Goal: Register for event/course

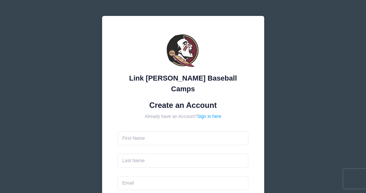
click at [172, 131] on input "text" at bounding box center [183, 138] width 131 height 14
type input "[PERSON_NAME]"
type input "[EMAIL_ADDRESS][DOMAIN_NAME]"
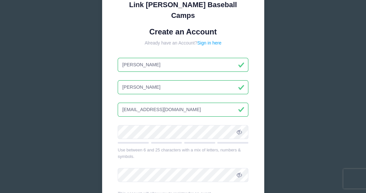
scroll to position [74, 0]
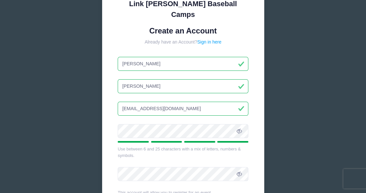
click at [240, 128] on icon at bounding box center [239, 130] width 5 height 5
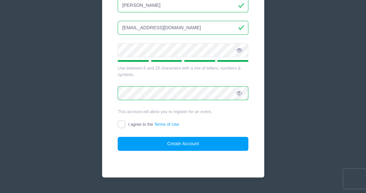
scroll to position [160, 0]
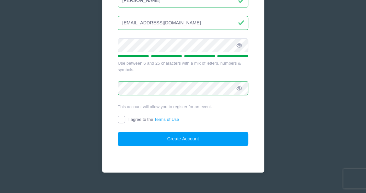
click at [120, 116] on input "I agree to the Terms of Use" at bounding box center [121, 119] width 7 height 7
checkbox input "true"
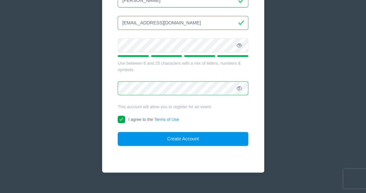
click at [127, 132] on button "Create Account" at bounding box center [183, 139] width 131 height 14
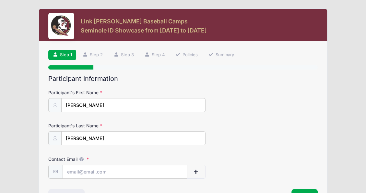
scroll to position [45, 0]
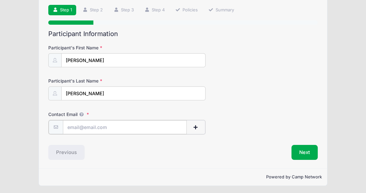
click at [113, 130] on input "Contact Email" at bounding box center [125, 127] width 124 height 14
type input "[EMAIL_ADDRESS][DOMAIN_NAME]"
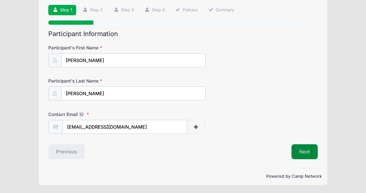
click at [304, 150] on button "Next" at bounding box center [305, 151] width 26 height 15
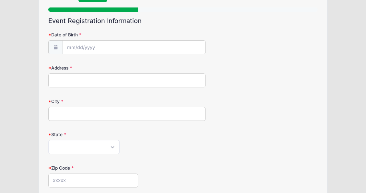
scroll to position [58, 0]
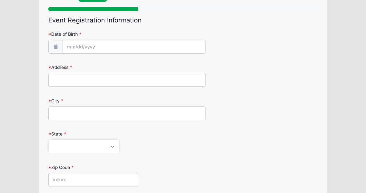
click at [115, 38] on div "Date of Birth" at bounding box center [182, 42] width 269 height 23
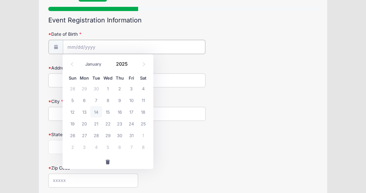
click at [111, 45] on input "Date of Birth" at bounding box center [134, 47] width 142 height 14
click at [97, 66] on select "January February March April May June July August September October November De…" at bounding box center [96, 64] width 29 height 8
select select "3"
click at [82, 60] on select "January February March April May June July August September October November De…" at bounding box center [96, 64] width 29 height 8
click at [121, 69] on div "January February March April May June July August September October November [D…" at bounding box center [108, 63] width 82 height 15
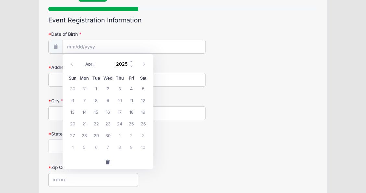
click at [122, 67] on input "2025" at bounding box center [123, 64] width 21 height 10
click at [131, 67] on span at bounding box center [131, 66] width 5 height 5
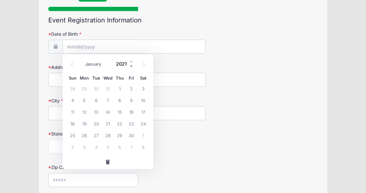
click at [131, 67] on span at bounding box center [131, 66] width 5 height 5
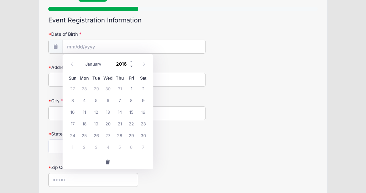
click at [131, 67] on span at bounding box center [131, 66] width 5 height 5
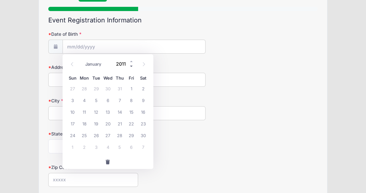
click at [131, 67] on span at bounding box center [131, 66] width 5 height 5
click at [131, 61] on span at bounding box center [131, 61] width 5 height 5
type input "2009"
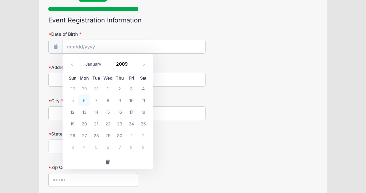
click at [85, 99] on span "6" at bounding box center [85, 100] width 12 height 12
type input "[DATE]"
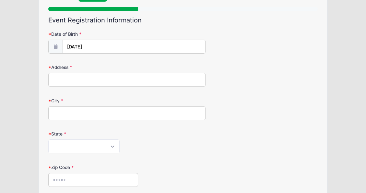
click at [104, 85] on input "Address" at bounding box center [126, 80] width 157 height 14
type input "[STREET_ADDRESS]"
type input "[GEOGRAPHIC_DATA]"
select select "FL"
type input "33935"
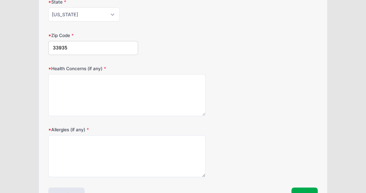
scroll to position [233, 0]
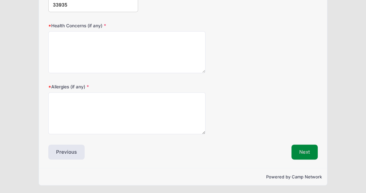
click at [305, 148] on button "Next" at bounding box center [305, 151] width 26 height 15
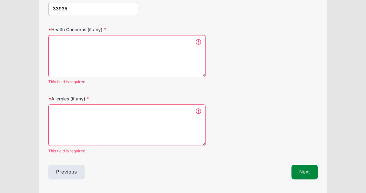
scroll to position [221, 0]
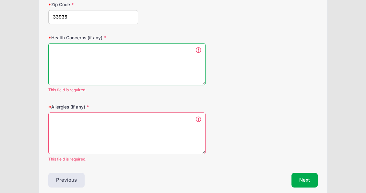
click at [161, 57] on textarea "Health Concerns (if any)" at bounding box center [126, 64] width 157 height 42
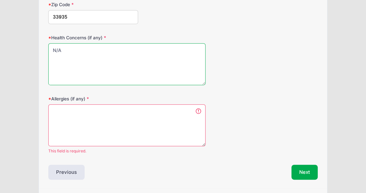
type textarea "N/A"
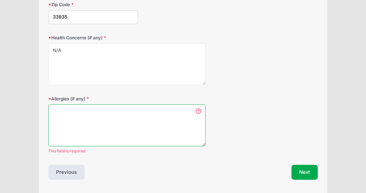
click at [84, 111] on textarea "Allergies (if any)" at bounding box center [126, 125] width 157 height 42
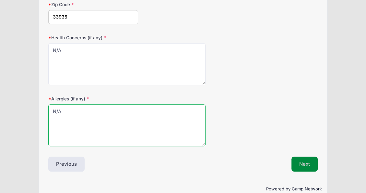
type textarea "N/A"
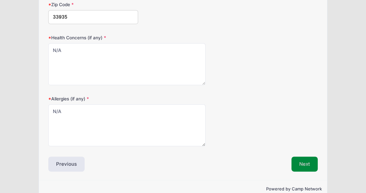
click at [307, 160] on button "Next" at bounding box center [305, 163] width 26 height 15
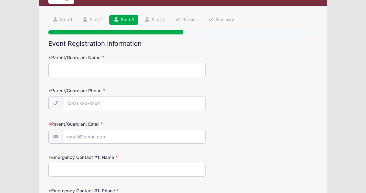
scroll to position [36, 0]
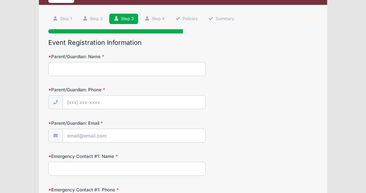
click at [124, 67] on input "Parent/Guardian: Name" at bounding box center [126, 69] width 157 height 14
type input "[PERSON_NAME]"
click at [114, 96] on input "Parent/Guardian: Phone" at bounding box center [134, 102] width 142 height 14
type input "[PHONE_NUMBER]"
click at [91, 131] on input "Parent/Guardian: Email" at bounding box center [134, 136] width 142 height 14
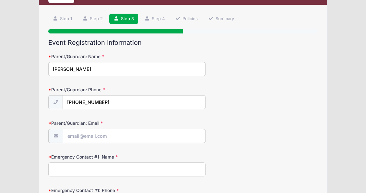
type input "[EMAIL_ADDRESS][DOMAIN_NAME]"
click at [113, 168] on input "Emergency Contact #1: Name" at bounding box center [126, 169] width 157 height 14
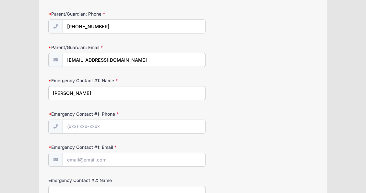
scroll to position [112, 0]
type input "[PERSON_NAME]"
click at [121, 129] on input "Emergency Contact #1: Phone" at bounding box center [134, 126] width 142 height 14
type input "[PHONE_NUMBER]"
click at [109, 164] on input "Emergency Contact #1: Email" at bounding box center [134, 159] width 142 height 14
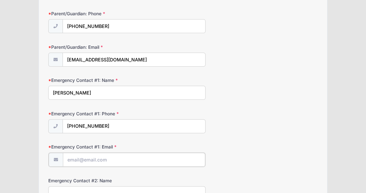
type input "[EMAIL_ADDRESS][DOMAIN_NAME]"
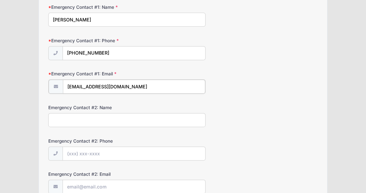
scroll to position [185, 0]
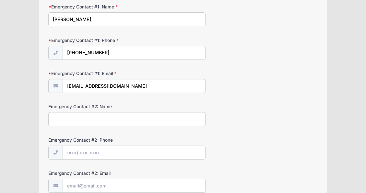
click at [90, 121] on input "Emergency Contact #2: Name" at bounding box center [126, 119] width 157 height 14
type input "[PERSON_NAME]"
click at [91, 149] on input "Emergency Contact #2: Phone" at bounding box center [134, 153] width 142 height 14
type input "(2"
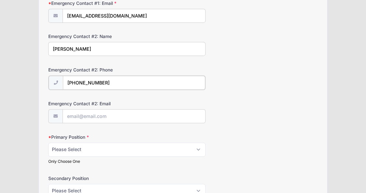
scroll to position [256, 0]
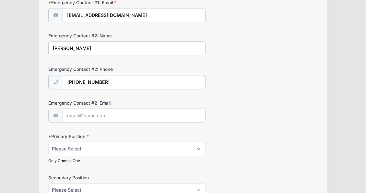
type input "[PHONE_NUMBER]"
click at [107, 118] on input "Emergency Contact #2: Email" at bounding box center [134, 115] width 142 height 14
type input "[EMAIL_ADDRESS][DOMAIN_NAME]"
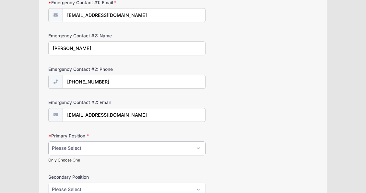
click at [102, 149] on select "Please Select RHP LHP C 1B 2B 3B SS OF" at bounding box center [126, 148] width 157 height 14
select select "RHP"
click at [48, 141] on select "Please Select RHP LHP C 1B 2B 3B SS OF" at bounding box center [126, 148] width 157 height 14
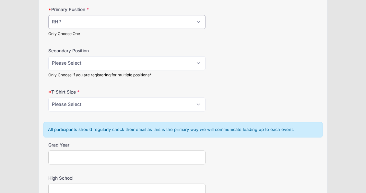
scroll to position [383, 0]
click at [170, 104] on select "Please Select YS YM YL YXL S M L XL XXL" at bounding box center [126, 104] width 157 height 14
select select "L"
click at [48, 97] on select "Please Select YS YM YL YXL S M L XL XXL" at bounding box center [126, 104] width 157 height 14
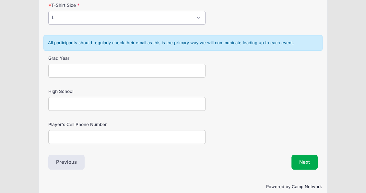
scroll to position [472, 0]
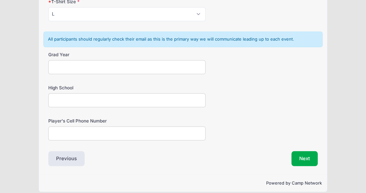
click at [108, 69] on input "Grad Year" at bounding box center [126, 67] width 157 height 14
type input "2027"
click at [87, 95] on input "High School" at bounding box center [126, 100] width 157 height 14
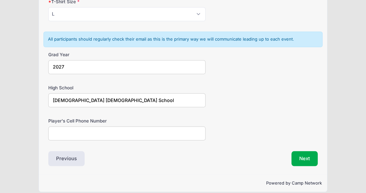
type input "[DEMOGRAPHIC_DATA] [DEMOGRAPHIC_DATA] School"
click at [83, 128] on input "Player's Cell Phone Number" at bounding box center [126, 133] width 157 height 14
type input "2399227396"
click at [311, 161] on button "Next" at bounding box center [305, 158] width 26 height 15
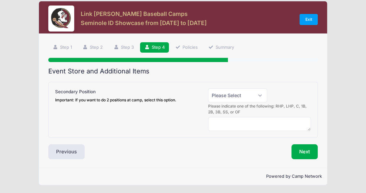
scroll to position [8, 0]
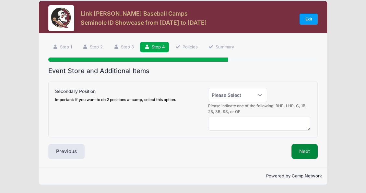
click at [305, 150] on button "Next" at bounding box center [305, 151] width 26 height 15
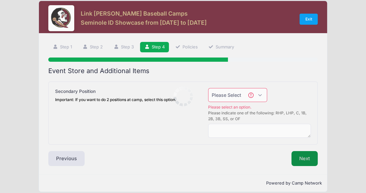
scroll to position [15, 0]
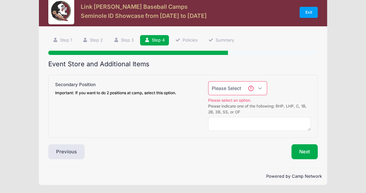
click at [261, 94] on select "Please Select Yes (+$50.00) No" at bounding box center [237, 88] width 59 height 14
select select "0"
click at [208, 88] on select "Please Select Yes (+$50.00) No" at bounding box center [237, 88] width 59 height 14
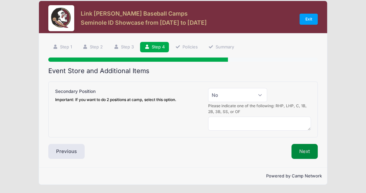
click at [296, 152] on button "Next" at bounding box center [305, 151] width 26 height 15
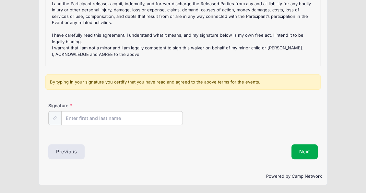
scroll to position [308, 0]
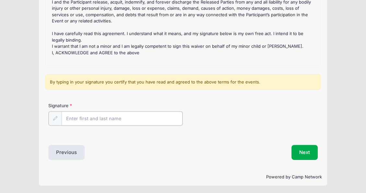
click at [99, 119] on input "Signature" at bounding box center [122, 118] width 121 height 14
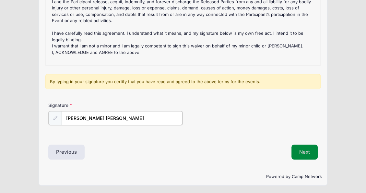
type input "[PERSON_NAME] [PERSON_NAME]"
click at [308, 149] on button "Next" at bounding box center [305, 151] width 26 height 15
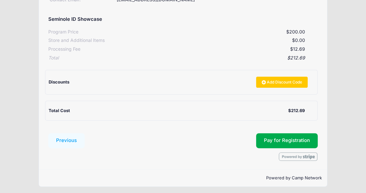
scroll to position [124, 0]
